Goal: Information Seeking & Learning: Learn about a topic

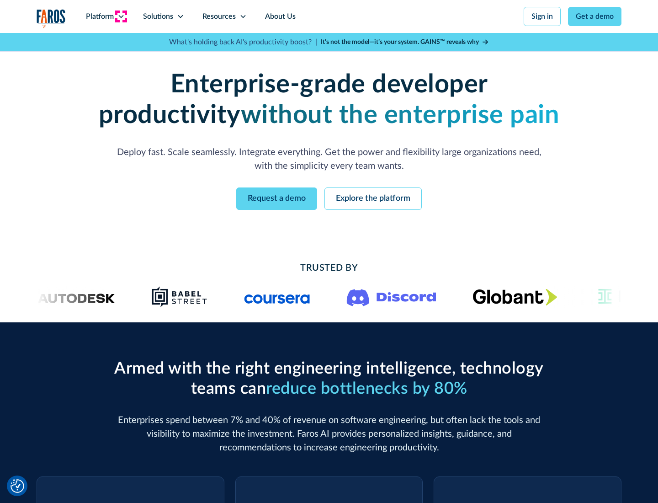
click at [121, 16] on icon at bounding box center [121, 16] width 7 height 7
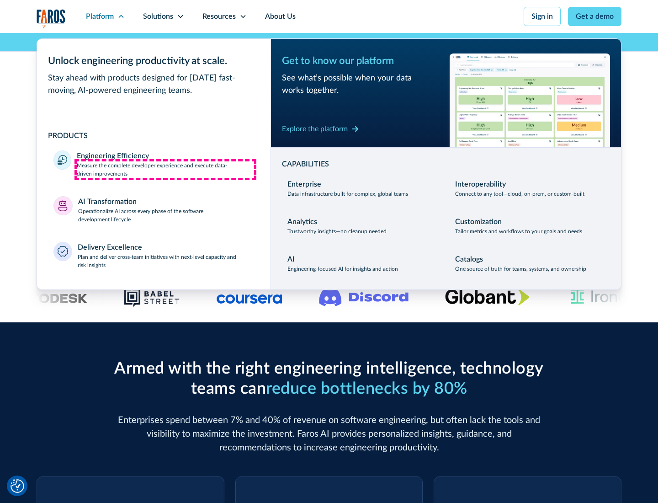
click at [166, 169] on p "Measure the complete developer experience and execute data-driven improvements" at bounding box center [165, 169] width 177 height 16
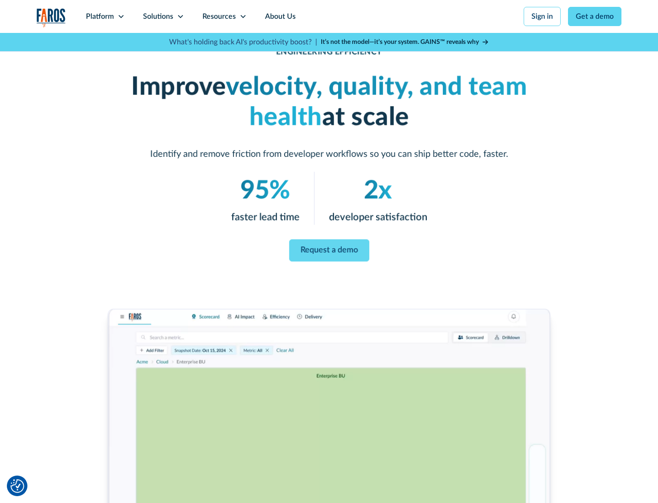
click at [329, 250] on link "Request a demo" at bounding box center [329, 251] width 80 height 22
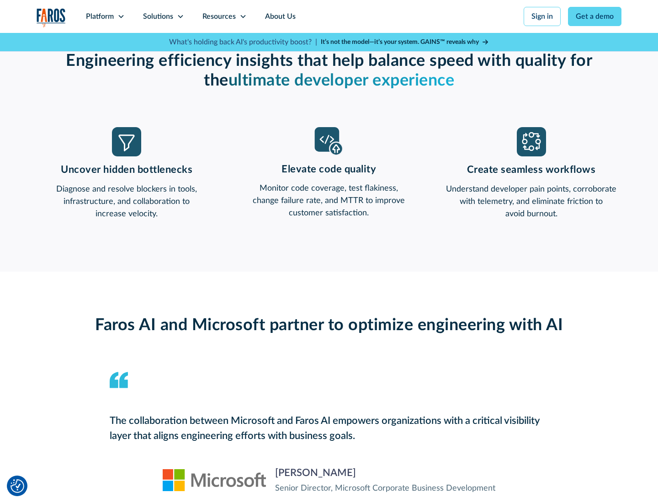
click at [121, 16] on icon at bounding box center [121, 16] width 7 height 7
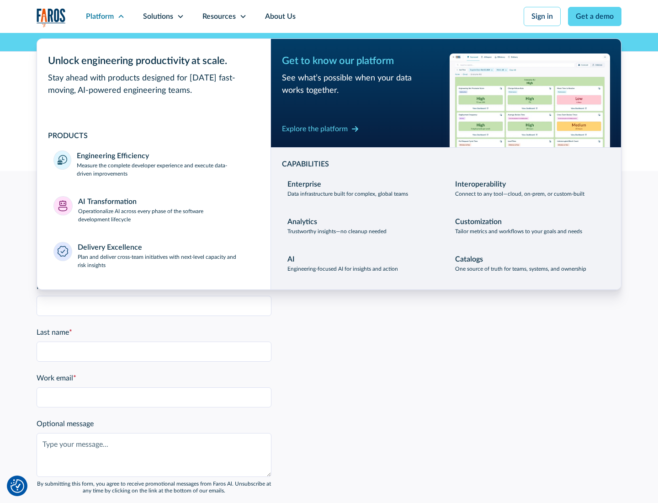
scroll to position [2006, 0]
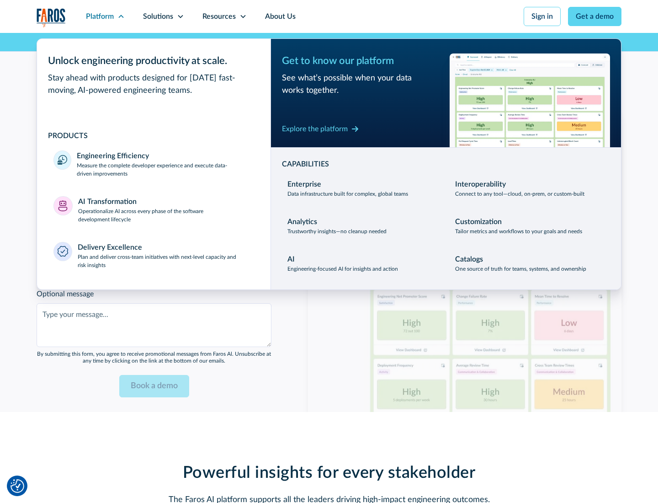
click at [166, 209] on p "Operationalize AI across every phase of the software development lifecycle" at bounding box center [166, 215] width 177 height 16
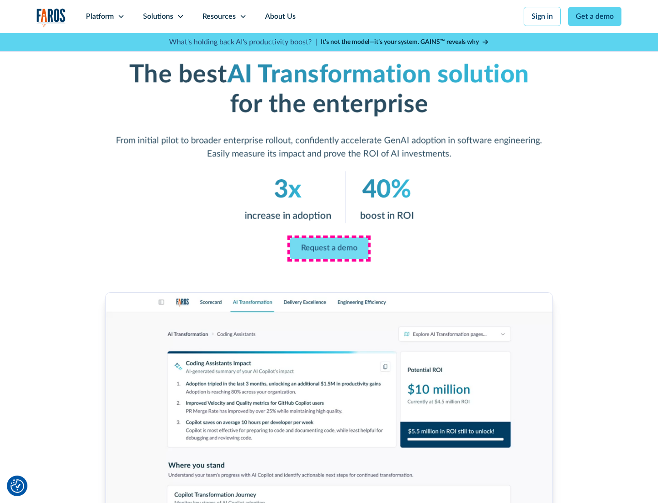
click at [329, 248] on link "Request a demo" at bounding box center [329, 249] width 79 height 22
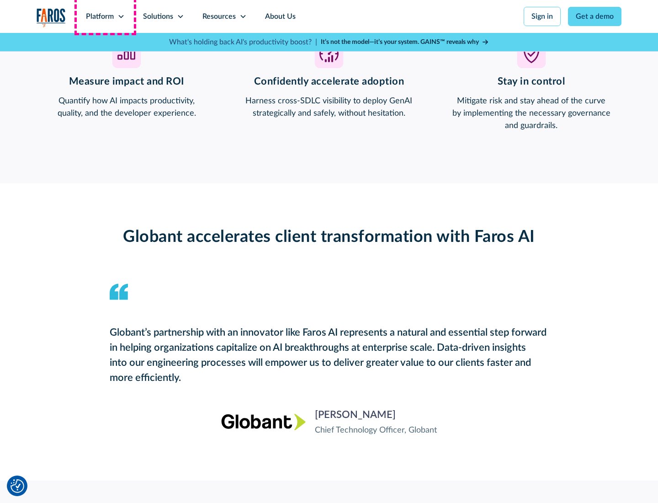
click at [105, 16] on div "Platform" at bounding box center [100, 16] width 28 height 11
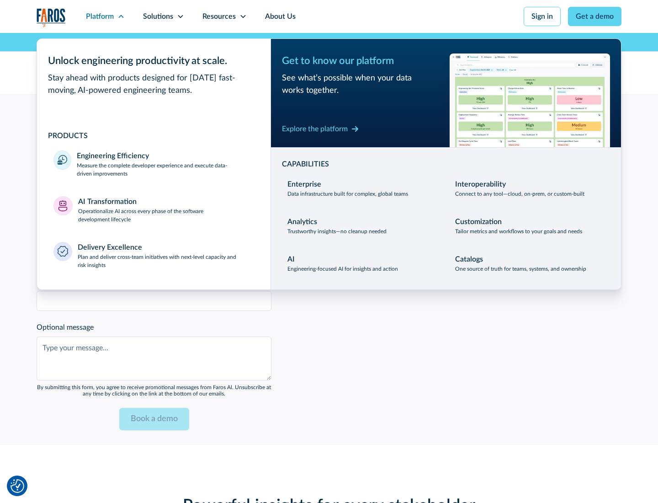
scroll to position [2208, 0]
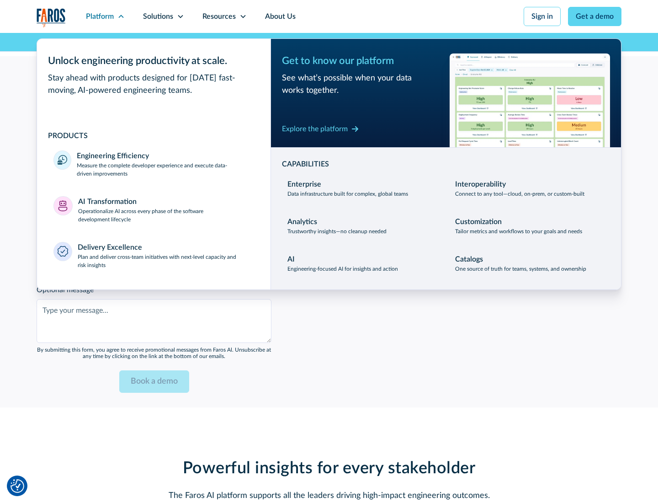
click at [315, 128] on div "Explore the platform" at bounding box center [315, 128] width 66 height 11
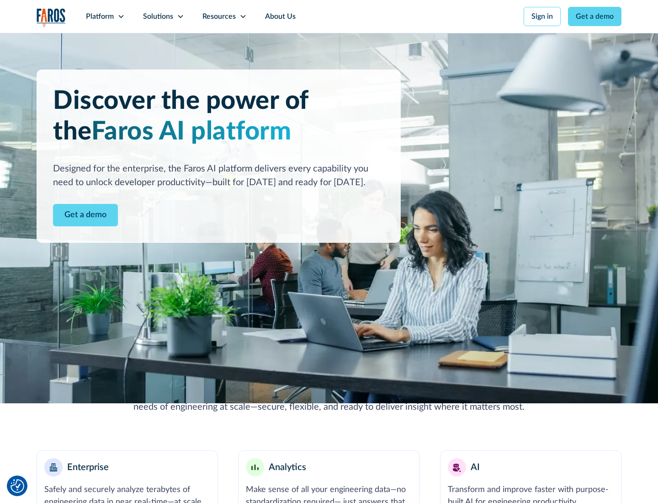
click at [86, 215] on link "Get a demo" at bounding box center [85, 215] width 65 height 22
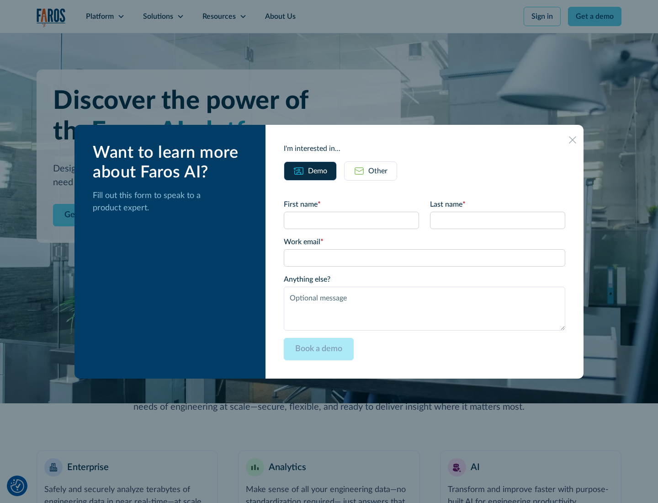
click at [378, 171] on div "Other" at bounding box center [378, 171] width 19 height 11
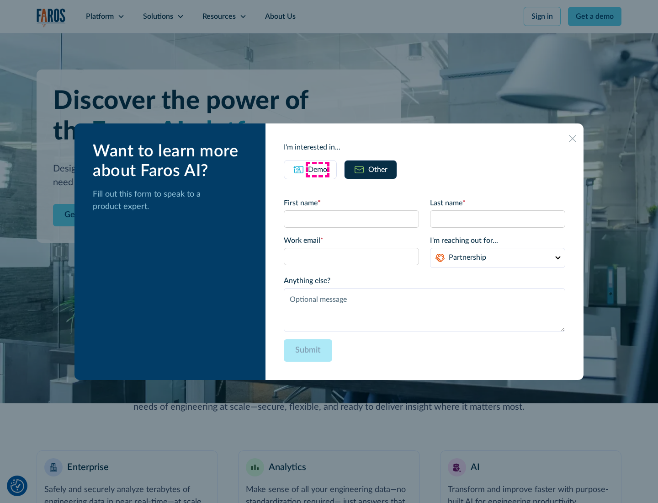
click at [318, 169] on div "Demo" at bounding box center [317, 169] width 19 height 11
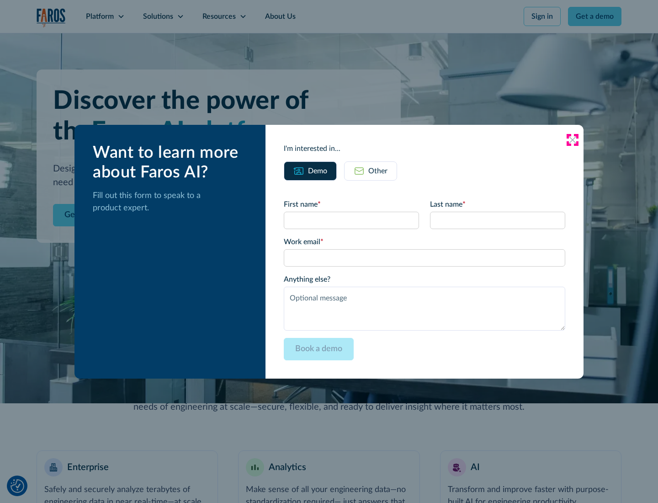
click at [573, 139] on icon at bounding box center [572, 139] width 7 height 7
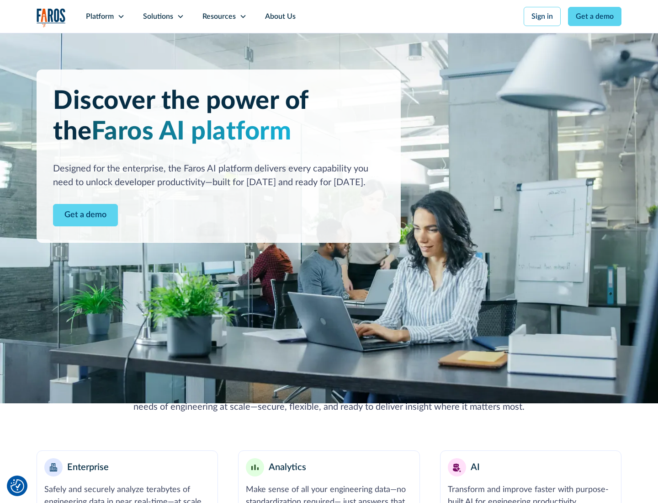
click at [121, 16] on icon at bounding box center [121, 16] width 7 height 7
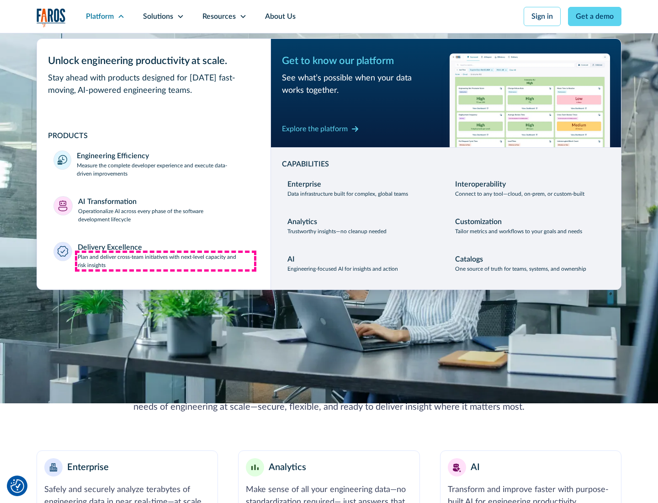
click at [166, 261] on p "Plan and deliver cross-team initiatives with next-level capacity and risk insig…" at bounding box center [166, 261] width 177 height 16
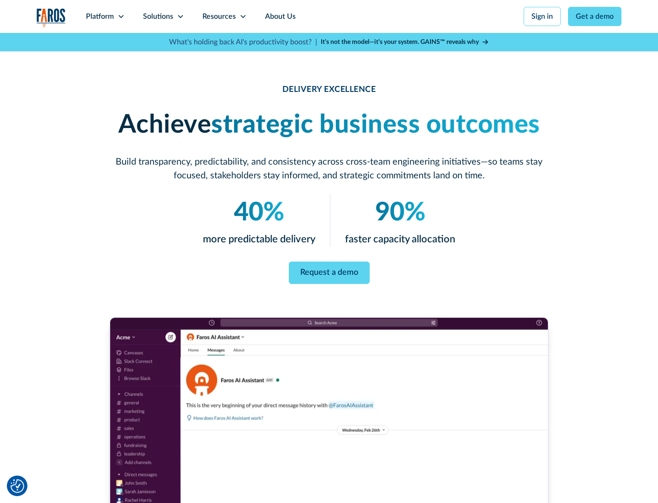
click at [180, 16] on icon at bounding box center [180, 16] width 7 height 7
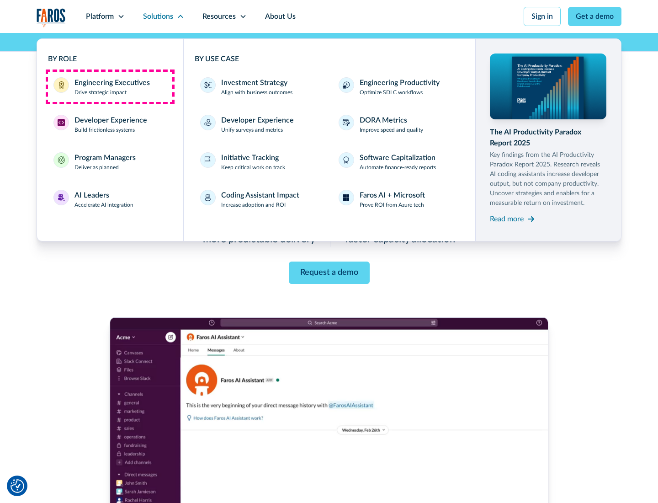
click at [110, 87] on div "Engineering Executives" at bounding box center [112, 82] width 75 height 11
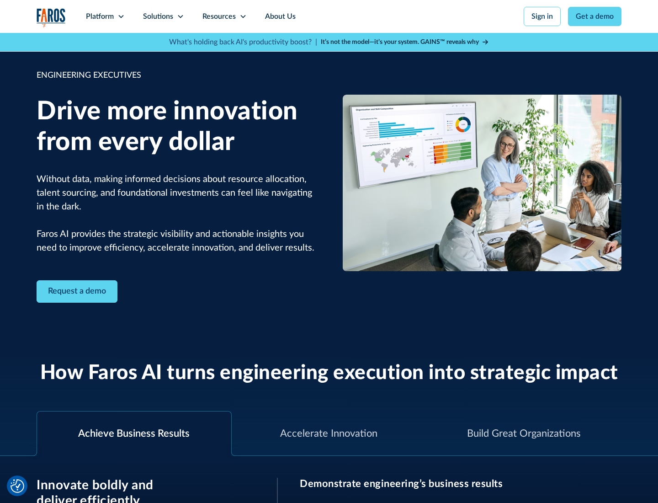
click at [180, 16] on icon at bounding box center [180, 16] width 7 height 7
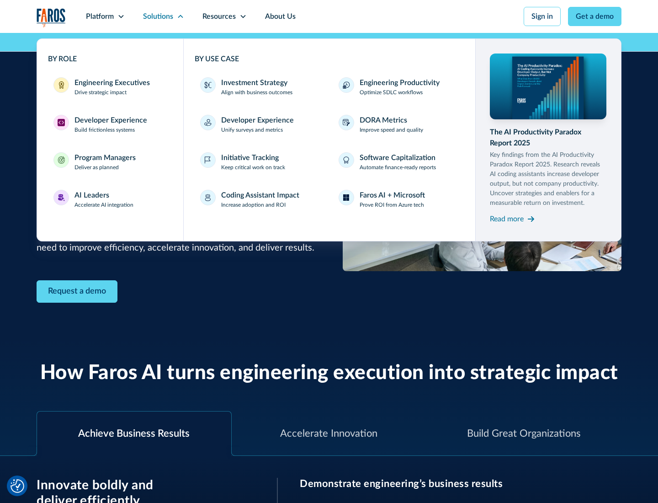
click at [110, 120] on div "Developer Experience" at bounding box center [111, 120] width 73 height 11
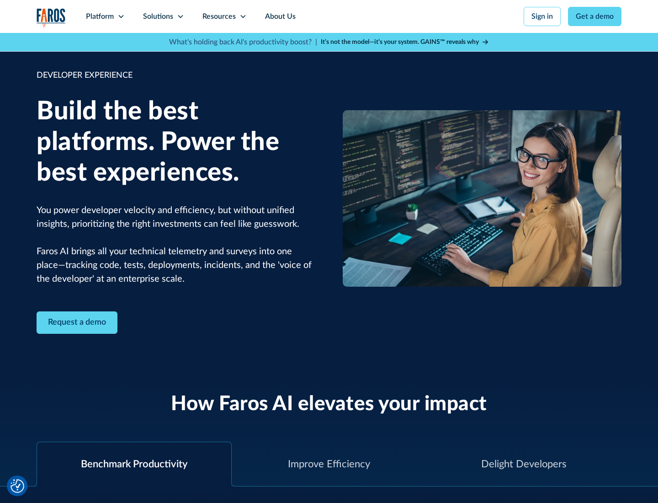
click at [163, 16] on div "Solutions" at bounding box center [158, 16] width 30 height 11
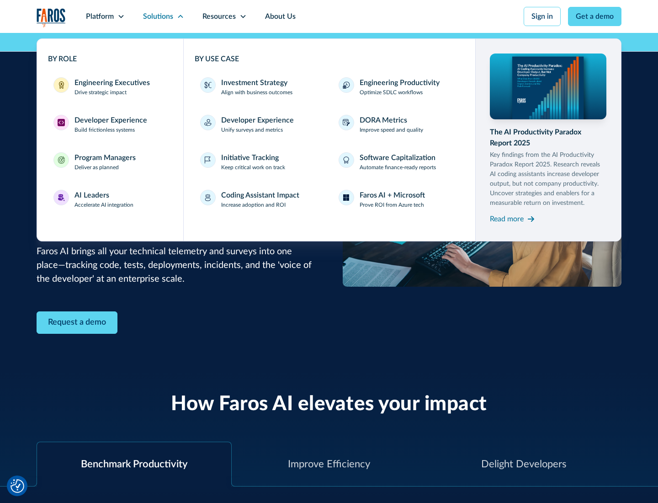
click at [105, 162] on div "Program Managers" at bounding box center [105, 157] width 61 height 11
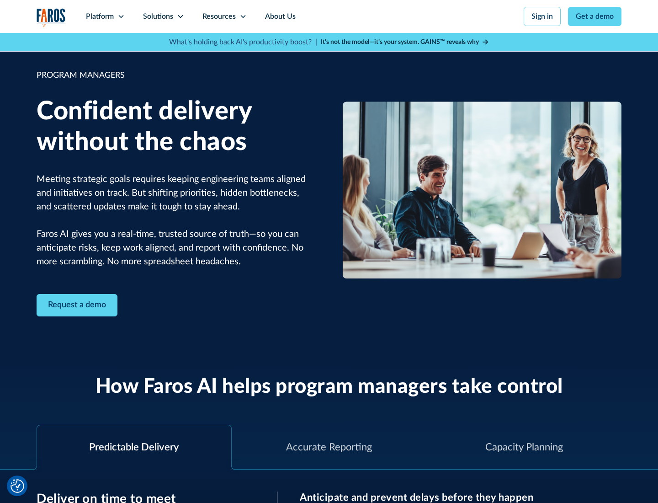
click at [180, 16] on icon at bounding box center [180, 16] width 7 height 7
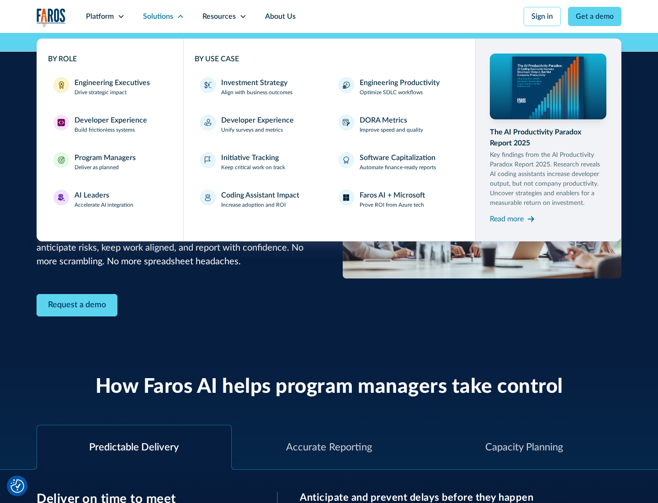
click at [104, 199] on div "AI Leaders" at bounding box center [92, 195] width 35 height 11
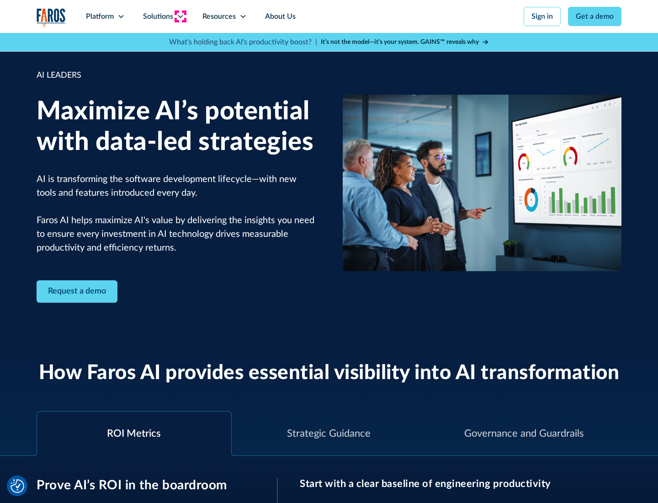
click at [180, 16] on icon at bounding box center [180, 16] width 7 height 7
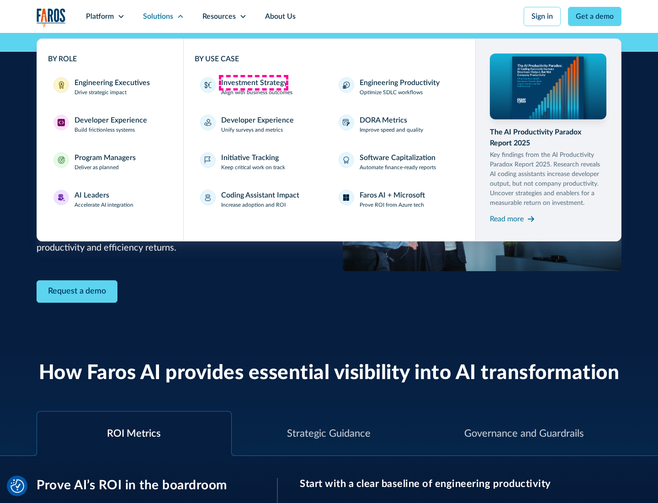
click at [253, 83] on div "Investment Strategy" at bounding box center [254, 82] width 66 height 11
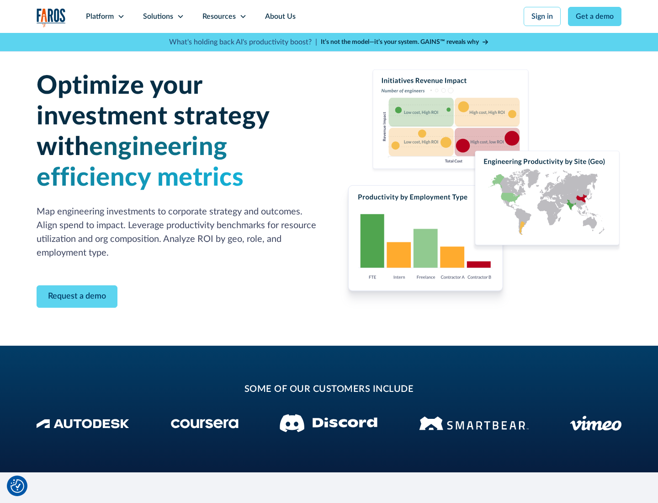
click at [180, 16] on icon at bounding box center [180, 16] width 7 height 7
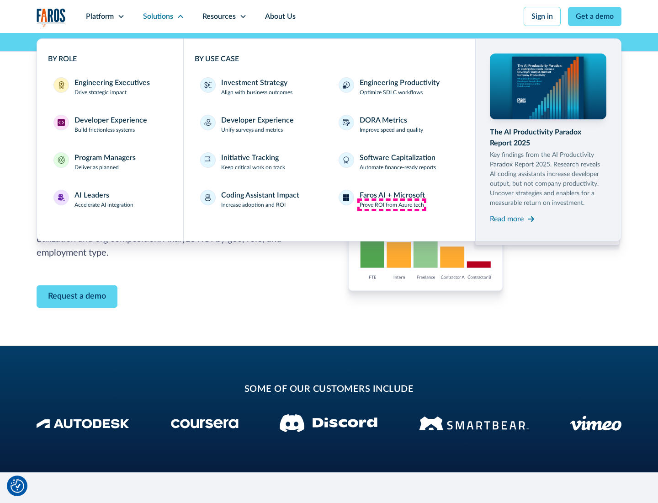
click at [392, 205] on p "Prove ROI from Azure tech" at bounding box center [392, 205] width 64 height 8
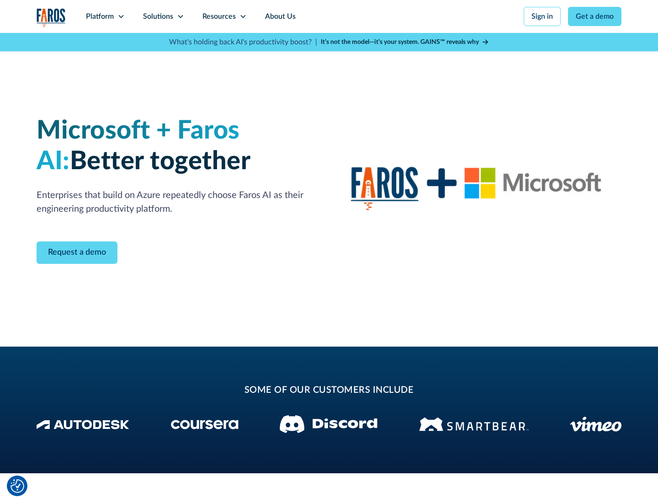
click at [180, 16] on icon at bounding box center [180, 16] width 7 height 7
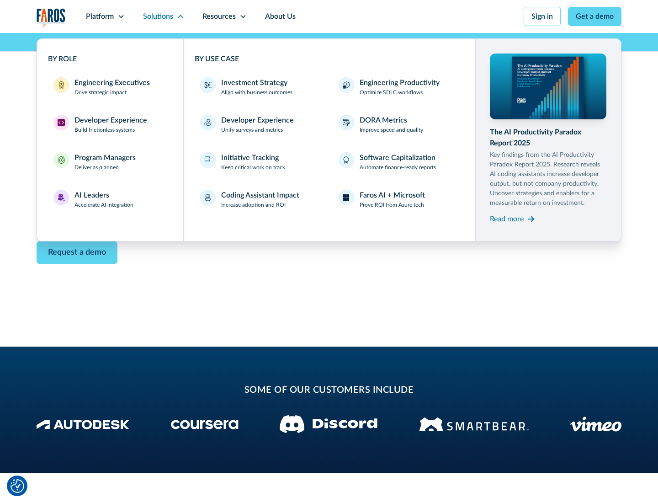
click at [507, 219] on div "Read more" at bounding box center [507, 219] width 34 height 11
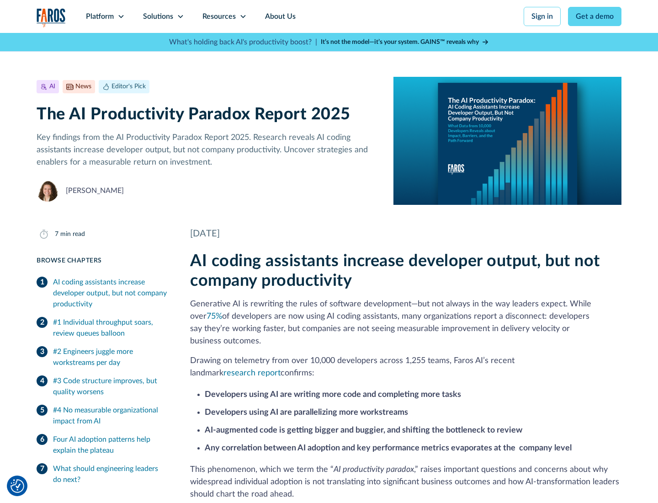
click at [242, 16] on icon at bounding box center [243, 16] width 7 height 7
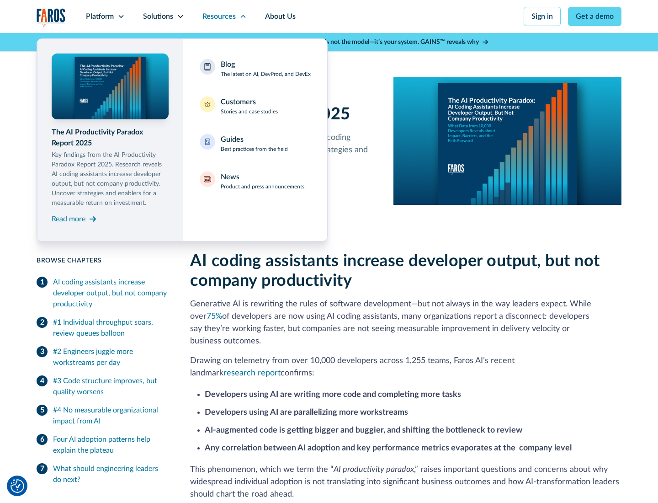
click at [266, 69] on div "Blog The latest on AI, DevProd, and DevEx" at bounding box center [266, 68] width 90 height 19
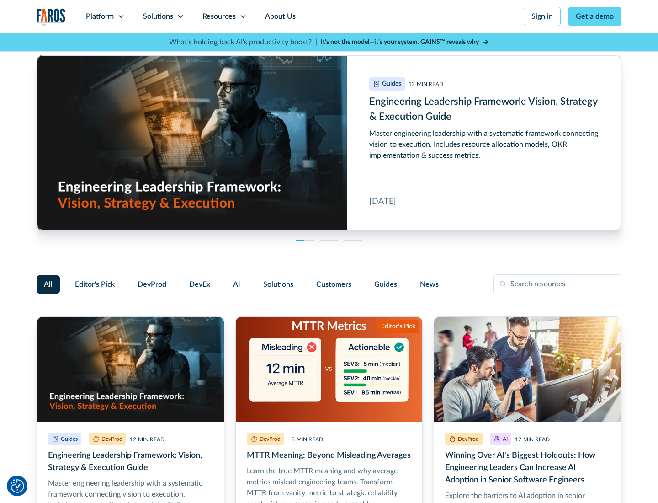
click at [595, 16] on link "Get a demo" at bounding box center [594, 16] width 53 height 19
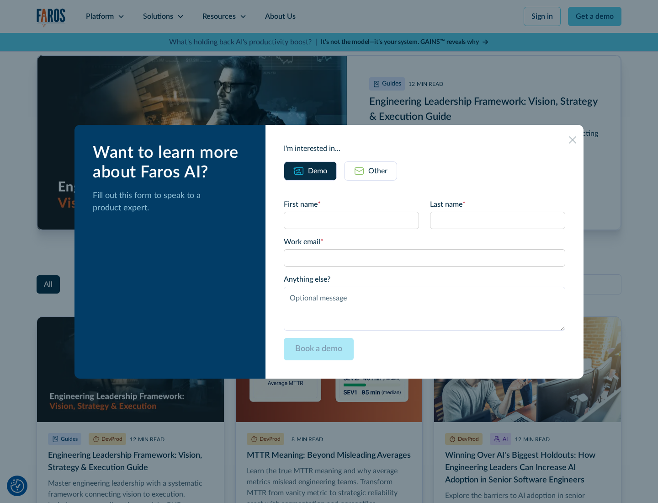
click at [371, 171] on div "Other" at bounding box center [378, 171] width 19 height 11
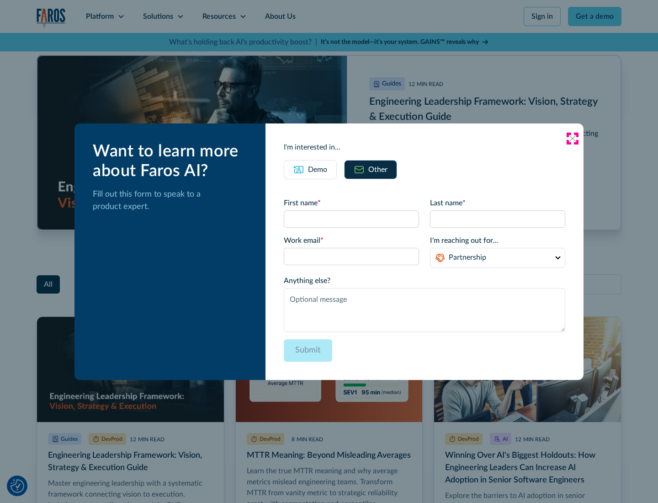
click at [573, 138] on icon at bounding box center [572, 138] width 7 height 7
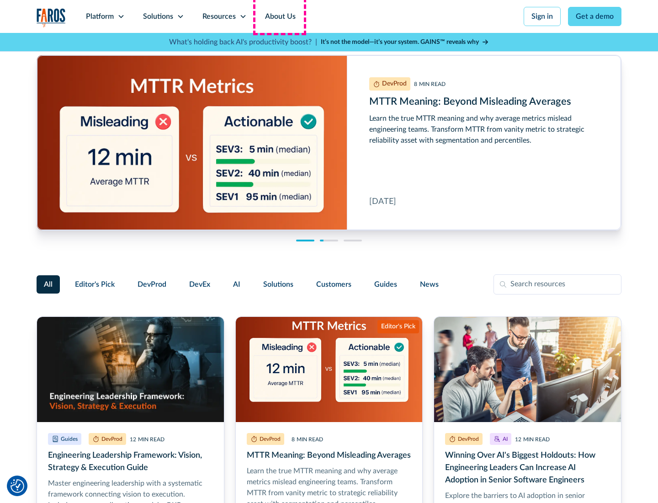
click at [279, 16] on link "About Us" at bounding box center [280, 16] width 49 height 33
